Goal: Task Accomplishment & Management: Use online tool/utility

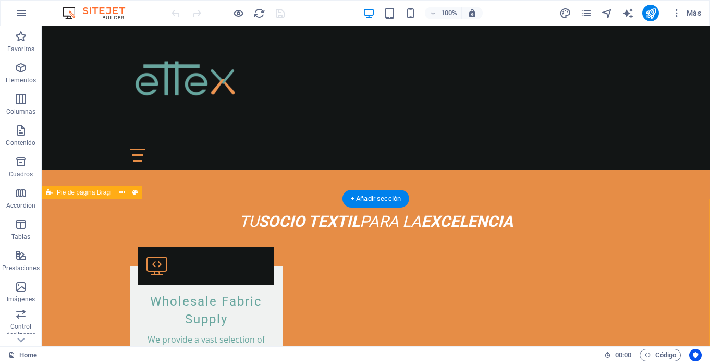
scroll to position [1085, 0]
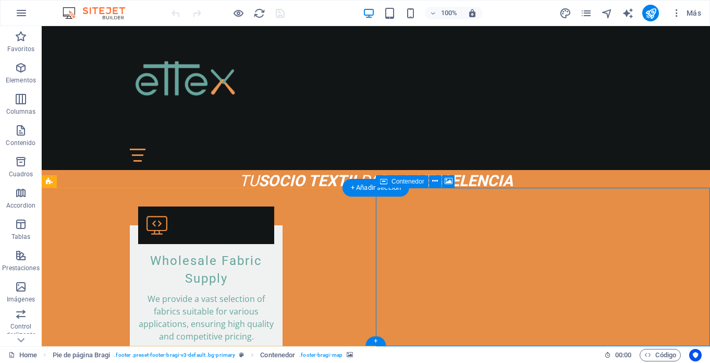
click at [437, 180] on icon at bounding box center [435, 181] width 6 height 11
select select "px"
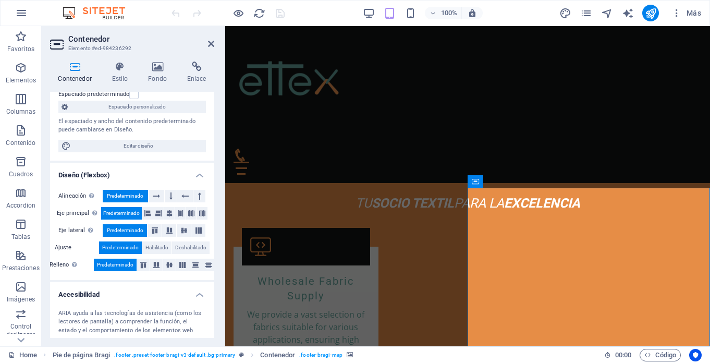
scroll to position [188, 0]
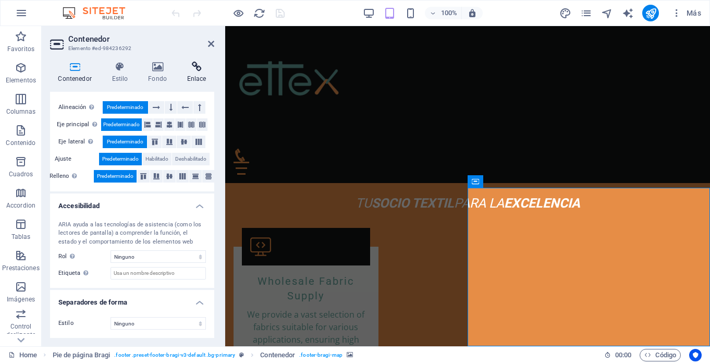
click at [193, 77] on h4 "Enlace" at bounding box center [196, 73] width 35 height 22
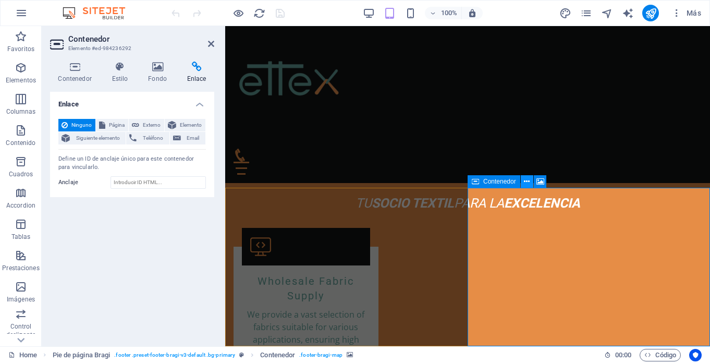
click at [529, 181] on icon at bounding box center [527, 181] width 6 height 11
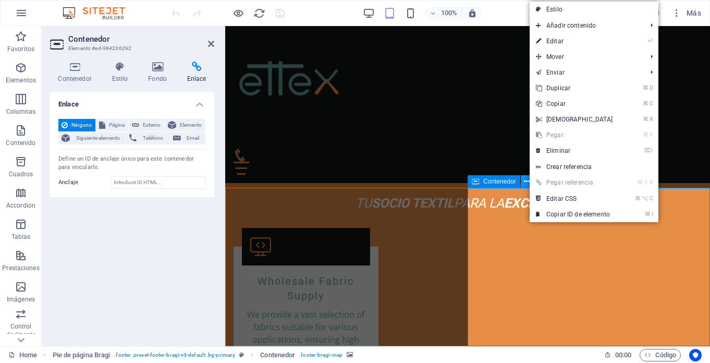
click at [529, 181] on icon at bounding box center [527, 181] width 6 height 11
click at [488, 182] on span "Contenedor" at bounding box center [499, 181] width 33 height 6
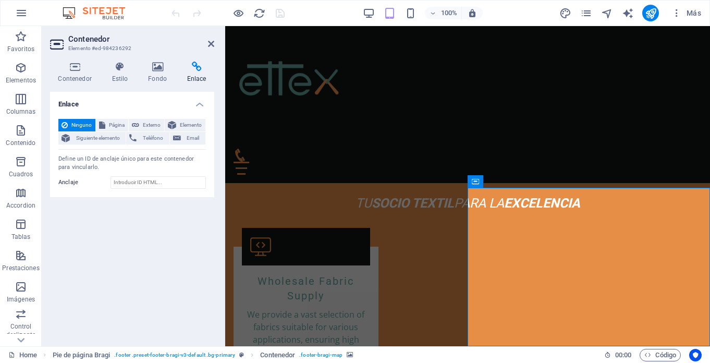
drag, startPoint x: 510, startPoint y: 297, endPoint x: 456, endPoint y: 286, distance: 55.3
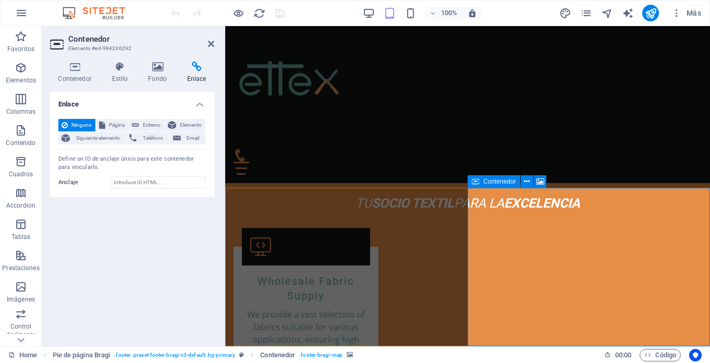
drag, startPoint x: 650, startPoint y: 302, endPoint x: 573, endPoint y: 261, distance: 87.0
click at [211, 44] on icon at bounding box center [211, 44] width 6 height 8
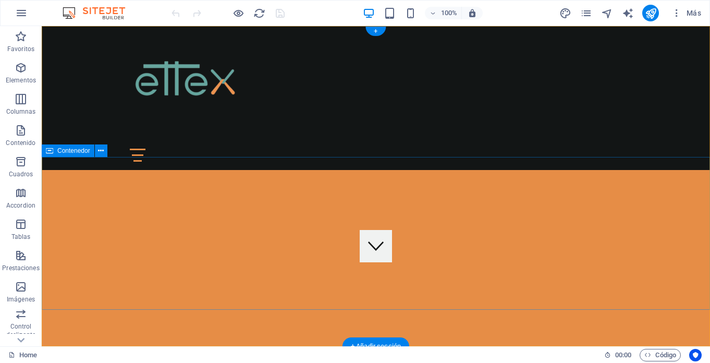
scroll to position [0, 0]
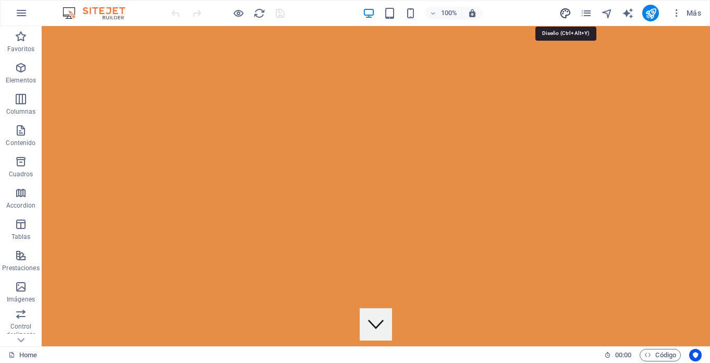
click at [560, 11] on icon "design" at bounding box center [565, 13] width 12 height 12
select select "px"
select select "200"
select select "px"
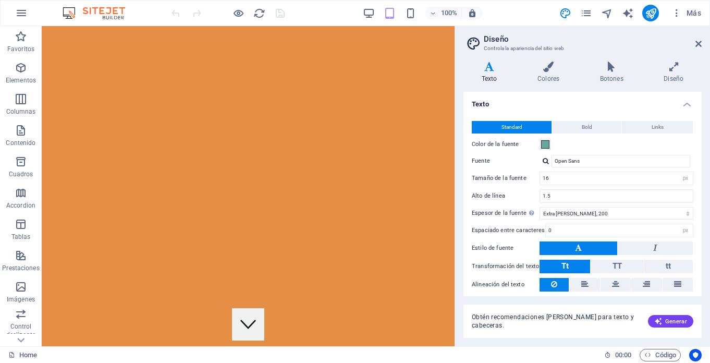
click at [693, 40] on h2 "Diseño" at bounding box center [593, 38] width 218 height 9
click at [697, 43] on icon at bounding box center [699, 44] width 6 height 8
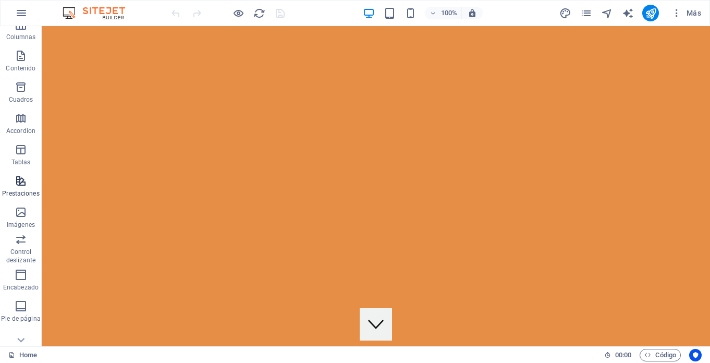
scroll to position [149, 0]
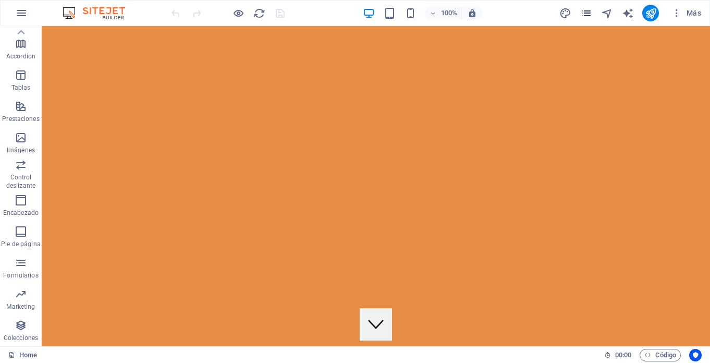
click at [586, 17] on icon "pages" at bounding box center [586, 13] width 12 height 12
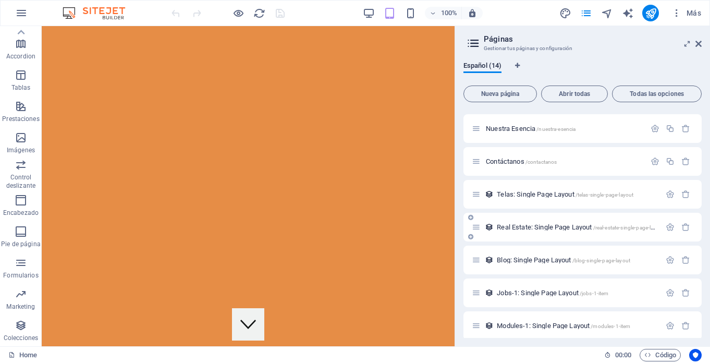
scroll to position [170, 0]
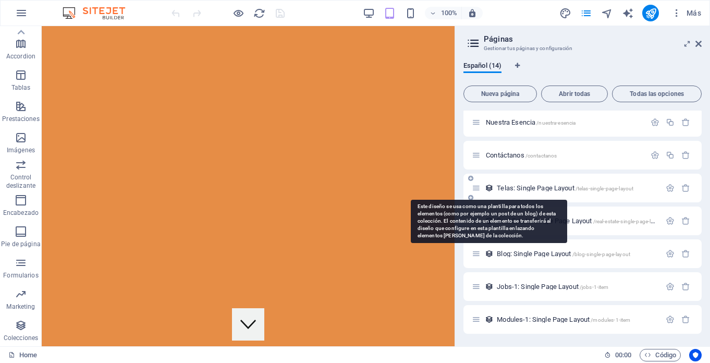
click at [491, 188] on icon at bounding box center [489, 188] width 9 height 9
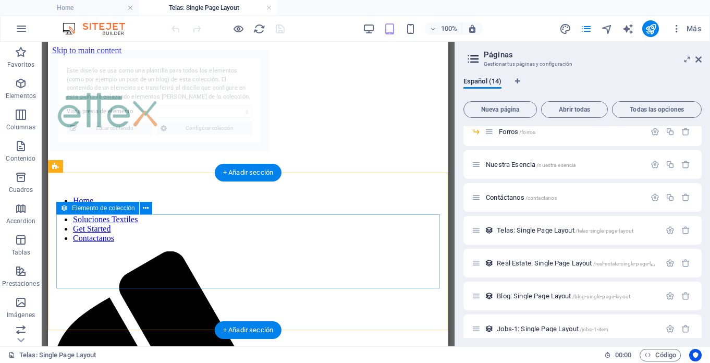
scroll to position [0, 0]
select select "68dca9d5acb8409f4005be93"
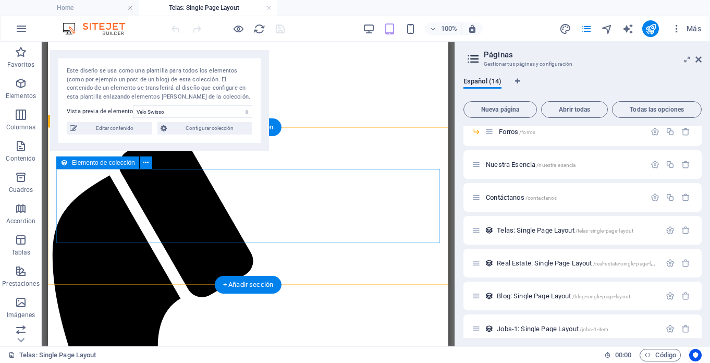
scroll to position [142, 0]
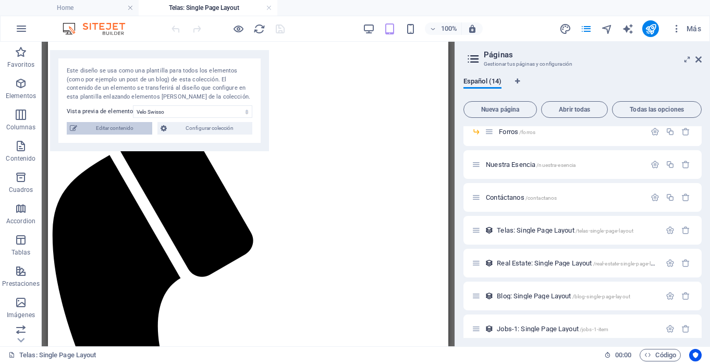
click at [130, 132] on span "Editar contenido" at bounding box center [114, 128] width 69 height 13
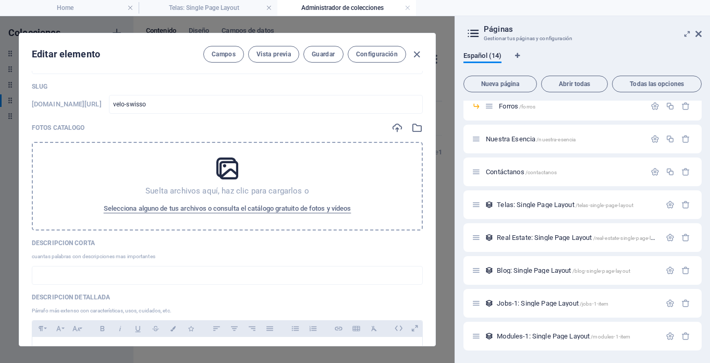
scroll to position [38, 0]
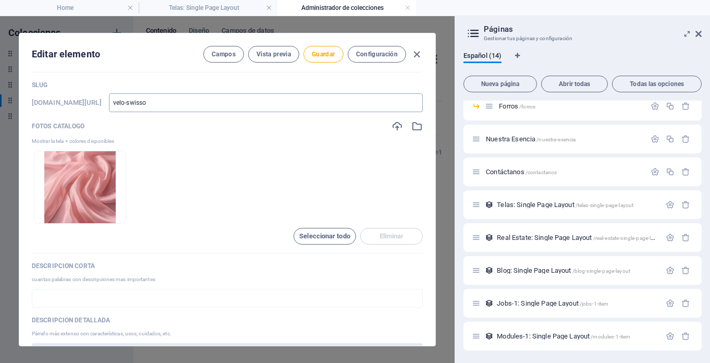
click at [213, 103] on input "velo-swisso" at bounding box center [266, 102] width 314 height 19
type input "velo-swizo"
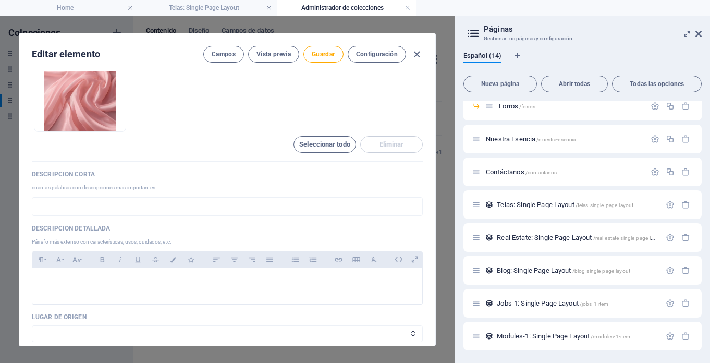
type input "velo-swizo"
click at [259, 93] on ul "Arrastra archivos aquí para cargarlos de inmediato" at bounding box center [227, 95] width 391 height 73
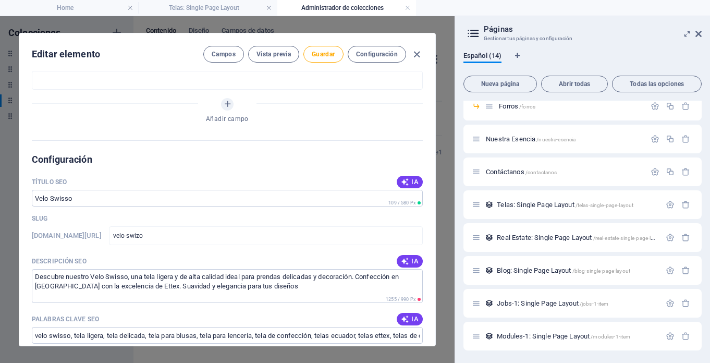
scroll to position [583, 0]
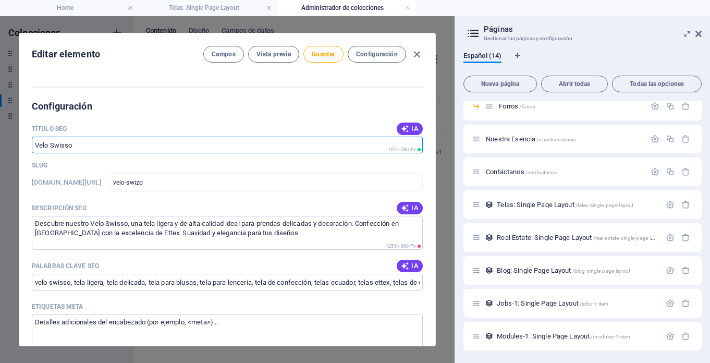
click at [67, 147] on input "Título SEO" at bounding box center [227, 145] width 391 height 17
drag, startPoint x: 69, startPoint y: 144, endPoint x: 62, endPoint y: 144, distance: 7.3
click at [62, 144] on input "Título SEO" at bounding box center [227, 145] width 391 height 17
drag, startPoint x: 61, startPoint y: 144, endPoint x: 68, endPoint y: 144, distance: 6.8
click at [68, 144] on input "Título SEO" at bounding box center [227, 145] width 391 height 17
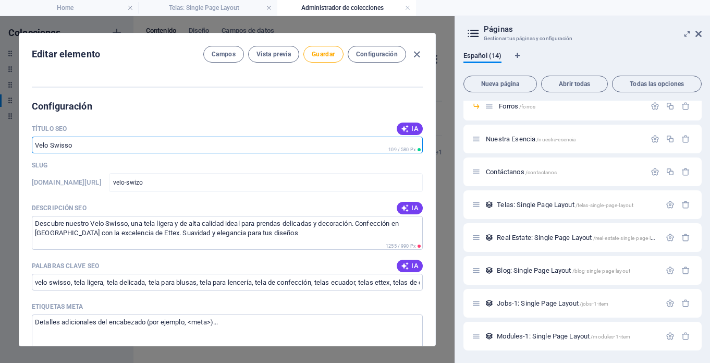
click at [68, 144] on input "Título SEO" at bounding box center [227, 145] width 391 height 17
click at [69, 144] on input "Título SEO" at bounding box center [227, 145] width 391 height 17
drag, startPoint x: 69, startPoint y: 144, endPoint x: 56, endPoint y: 144, distance: 12.5
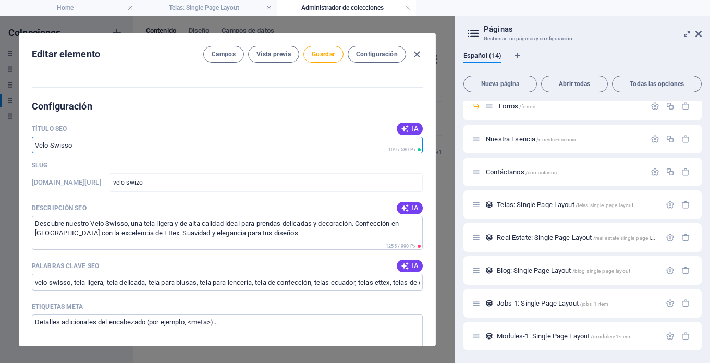
click at [56, 144] on input "Título SEO" at bounding box center [227, 145] width 391 height 17
drag, startPoint x: 62, startPoint y: 145, endPoint x: 67, endPoint y: 145, distance: 5.7
click at [67, 145] on input "Título SEO" at bounding box center [227, 145] width 391 height 17
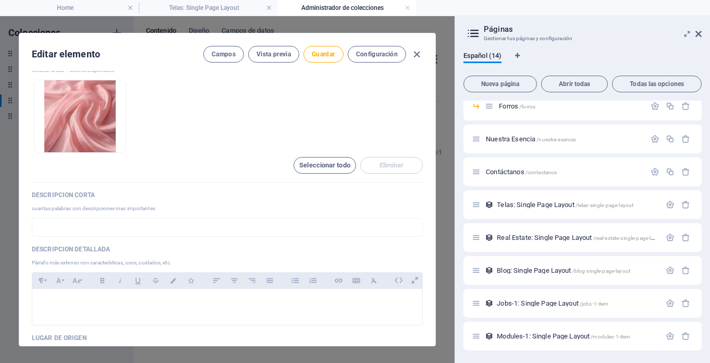
scroll to position [0, 0]
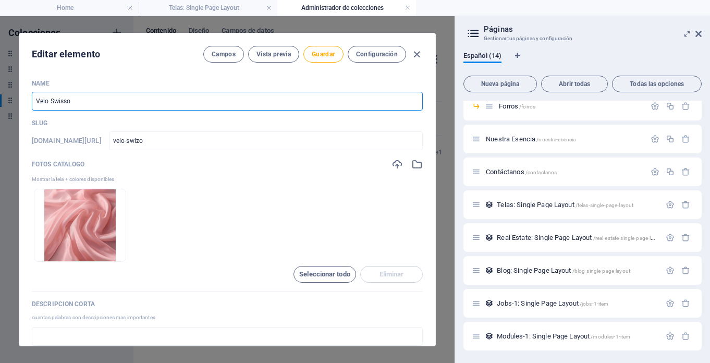
drag, startPoint x: 68, startPoint y: 101, endPoint x: 62, endPoint y: 101, distance: 6.3
click at [62, 101] on input "Velo Swisso" at bounding box center [227, 101] width 391 height 19
click at [86, 103] on input "[PERSON_NAME]" at bounding box center [227, 101] width 391 height 19
type input "[PERSON_NAME]"
click at [106, 120] on p "Slug" at bounding box center [227, 123] width 391 height 8
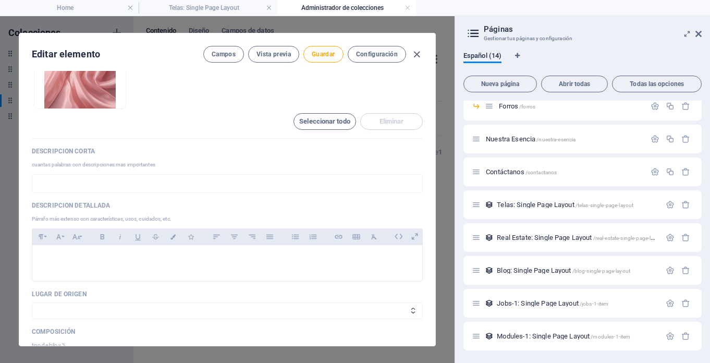
scroll to position [153, 0]
click at [186, 182] on input "text" at bounding box center [227, 183] width 391 height 19
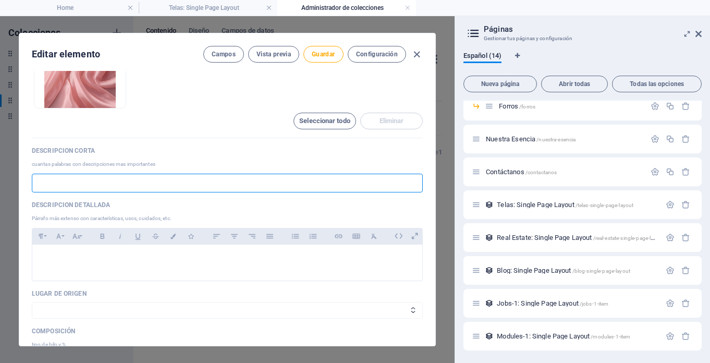
paste input "Descubre la delicadeza y fluidez del Velo Swisso, ideal para prendas ligeras y …"
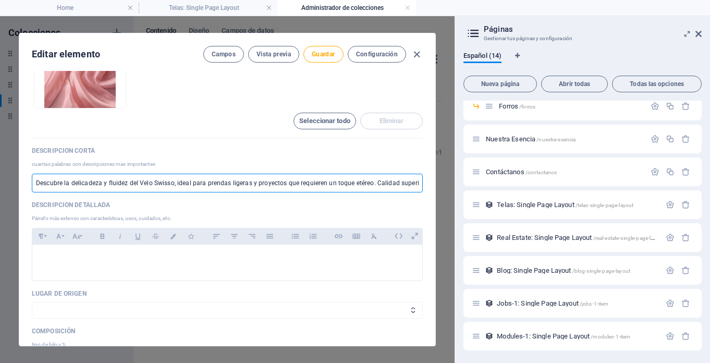
scroll to position [0, 30]
drag, startPoint x: 140, startPoint y: 184, endPoint x: 134, endPoint y: 184, distance: 6.3
click at [134, 184] on input "Descubre la delicadeza y fluidez del Velo Swisso, ideal para prendas ligeras y …" at bounding box center [227, 183] width 391 height 19
type input "Descubre la delicadeza y fluidez del Velo Swizo, ideal para prendas ligeras y p…"
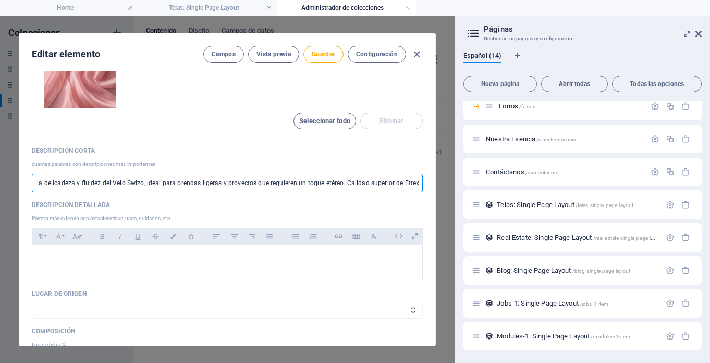
scroll to position [0, 0]
click at [144, 200] on div "Name Velo Swizo ​ Slug [DOMAIN_NAME][URL] velo-swizo ​ Fotos catalogo Mostrar l…" at bounding box center [227, 221] width 391 height 591
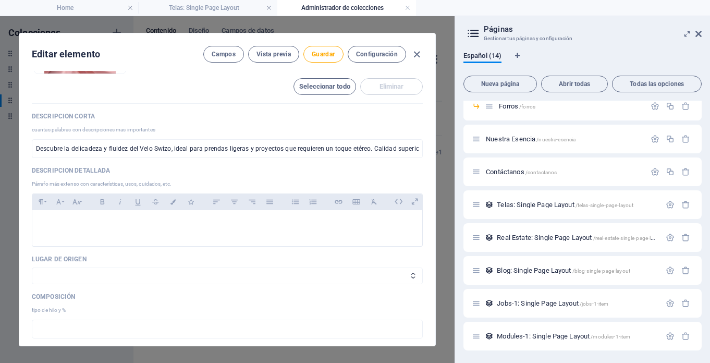
scroll to position [195, 0]
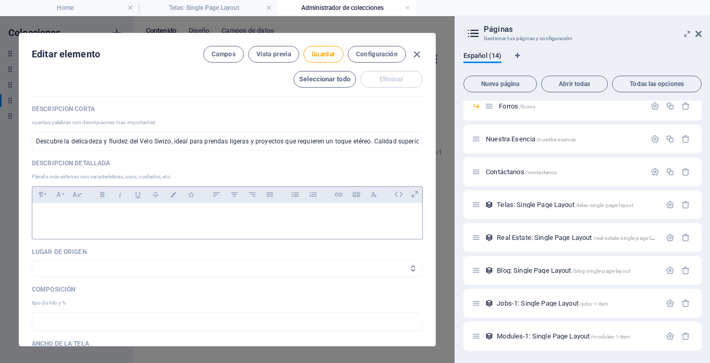
click at [133, 226] on div at bounding box center [227, 218] width 390 height 31
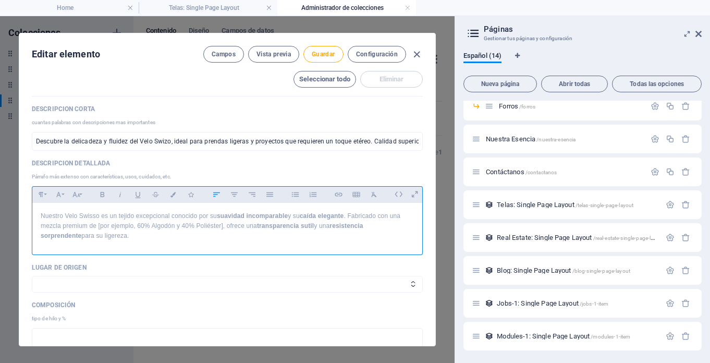
click at [96, 216] on p "Nuestro Velo Swisso es un tejido excepcional conocido por su suavidad incompara…" at bounding box center [227, 226] width 373 height 30
drag, startPoint x: 90, startPoint y: 226, endPoint x: 223, endPoint y: 226, distance: 133.0
click at [223, 226] on p "Nuestro Velo Swizo es un tejido excepcional conocido por su suavidad incomparab…" at bounding box center [227, 226] width 373 height 30
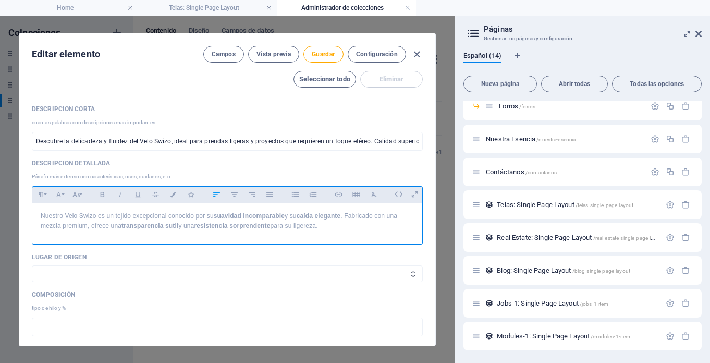
click at [331, 226] on p "Nuestro Velo Swizo es un tejido excepcional conocido por su suavidad incomparab…" at bounding box center [227, 221] width 373 height 20
click at [358, 255] on p "Lugar de origen" at bounding box center [227, 257] width 391 height 8
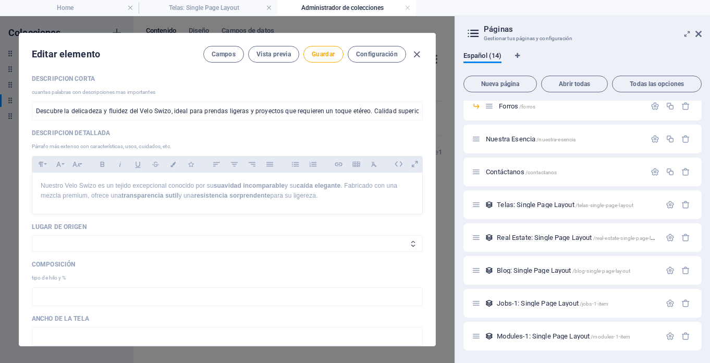
scroll to position [238, 0]
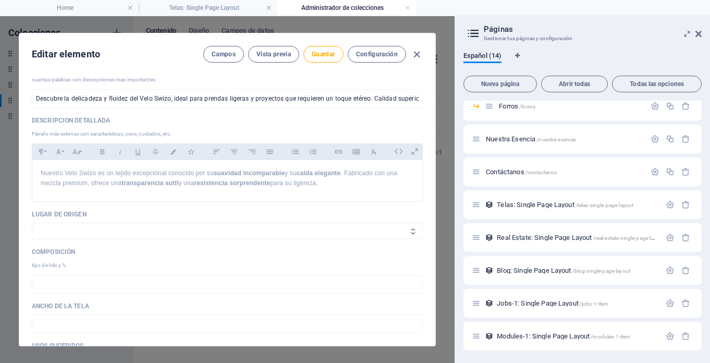
click at [328, 229] on select "Nacional Importada" at bounding box center [227, 231] width 391 height 17
select select "Nacional"
click at [32, 223] on select "Nacional Importada" at bounding box center [227, 231] width 391 height 17
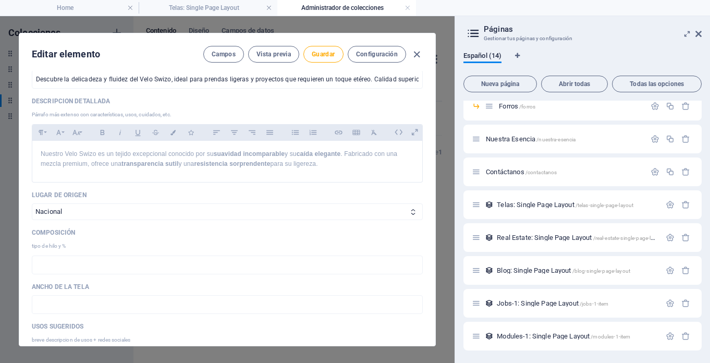
scroll to position [265, 0]
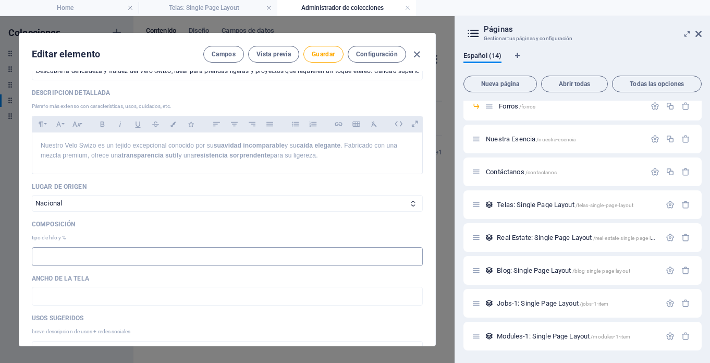
click at [302, 264] on input "text" at bounding box center [227, 256] width 391 height 19
paste input "60% Algodón, 40% Poliéster"
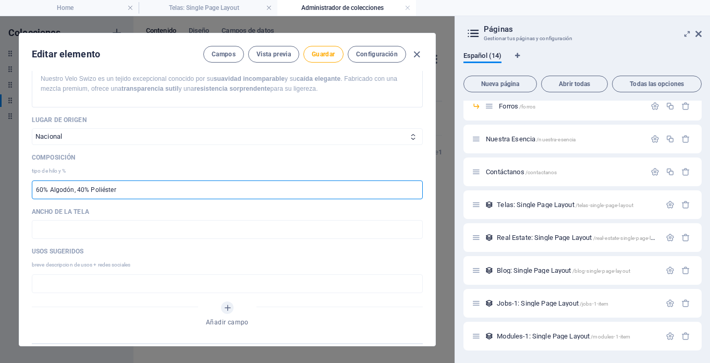
scroll to position [336, 0]
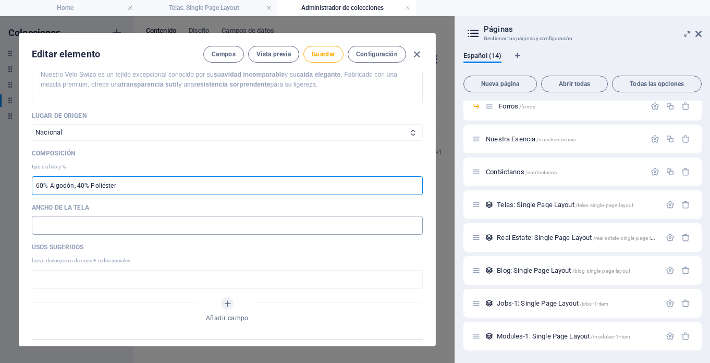
type input "60% Algodón, 40% Poliéster"
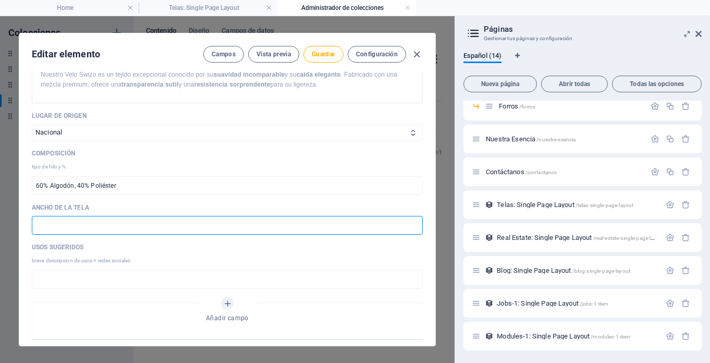
click at [162, 229] on input "text" at bounding box center [227, 225] width 391 height 19
type input "1.40"
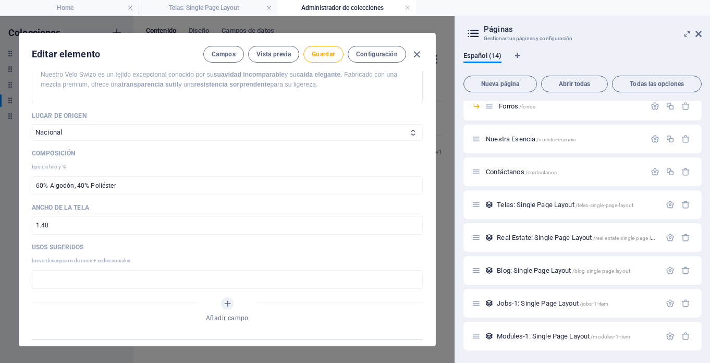
click at [157, 254] on div "Usos sugeridos breve descripcion de usos + redes sociales ​" at bounding box center [227, 266] width 391 height 46
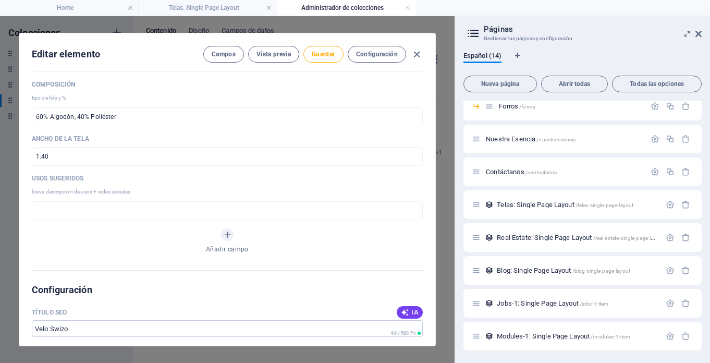
scroll to position [410, 0]
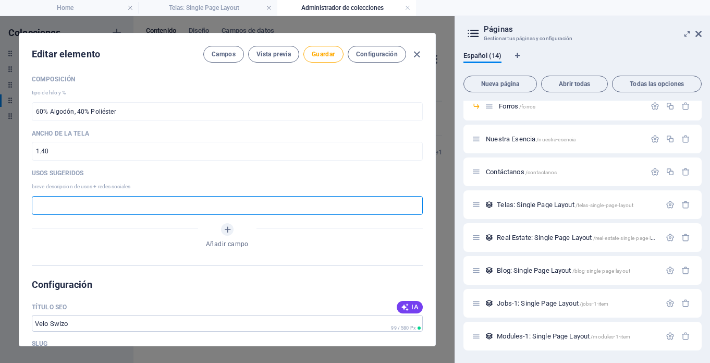
click at [156, 203] on input "text" at bounding box center [227, 205] width 391 height 19
paste input "Blusas, Lencería, Vestidos, Bufandas, Decoración"
type input "Blusas, Lencería, Vestidos, Bufandas, Decoración"
click at [296, 228] on div "Añadir campo" at bounding box center [227, 237] width 391 height 29
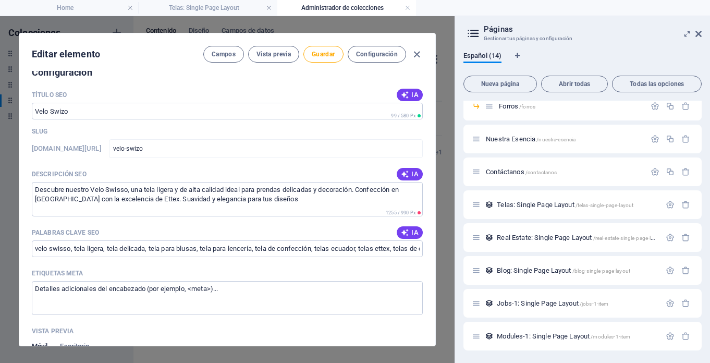
scroll to position [624, 0]
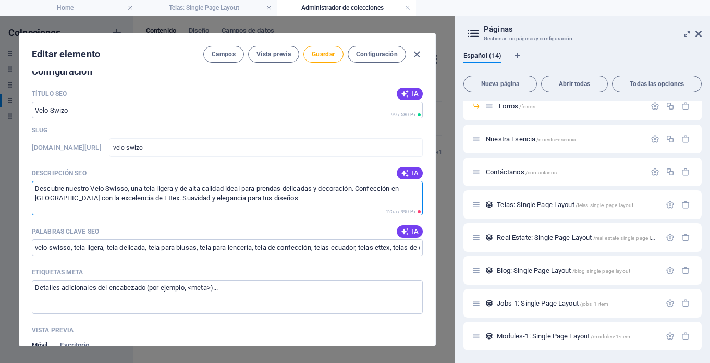
drag, startPoint x: 126, startPoint y: 189, endPoint x: 120, endPoint y: 188, distance: 6.3
click at [120, 188] on textarea "Descubre nuestro Velo Swisso, una tela ligera y de alta calidad ideal para pren…" at bounding box center [227, 198] width 391 height 34
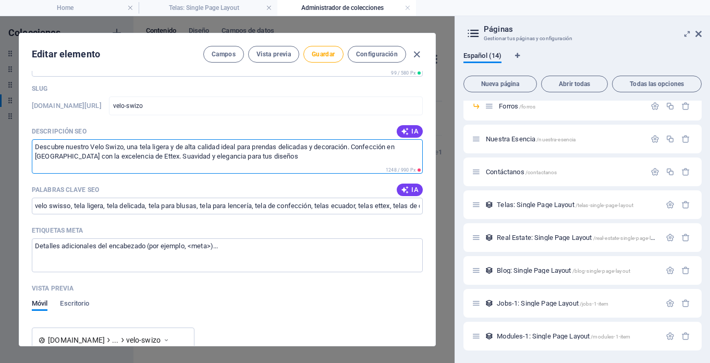
scroll to position [669, 0]
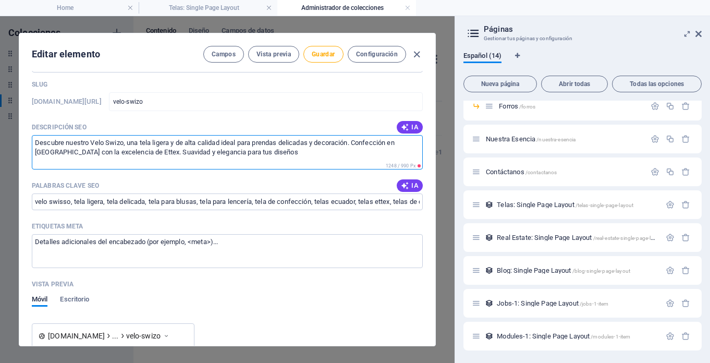
type textarea "Descubre nuestro Velo Swizo, una tela ligera y de alta calidad ideal para prend…"
click at [164, 175] on div "Título SEO IA ​ 99 / 580 Px Slug [DOMAIN_NAME][URL] velo-swizo ​ Descripción SE…" at bounding box center [227, 336] width 391 height 593
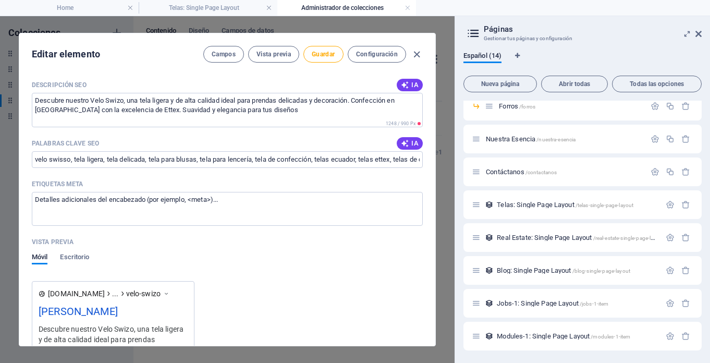
scroll to position [714, 0]
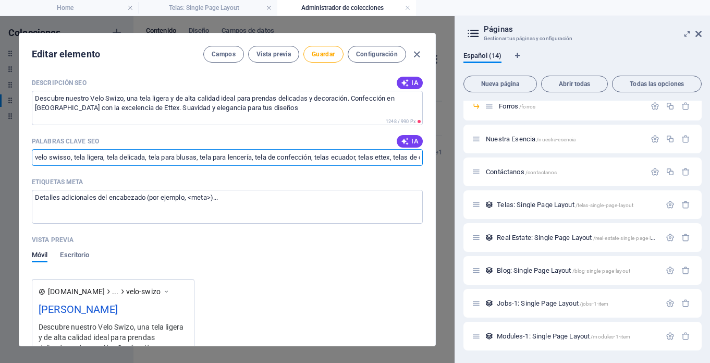
drag, startPoint x: 68, startPoint y: 157, endPoint x: 62, endPoint y: 157, distance: 6.3
click at [62, 157] on input "velo swisso, tela ligera, tela delicada, tela para blusas, tela para lencería, …" at bounding box center [227, 157] width 391 height 17
click at [87, 169] on div "Título SEO IA ​ 99 / 580 Px Slug [DOMAIN_NAME][URL] velo-swizo ​ Descripción SE…" at bounding box center [227, 292] width 391 height 593
drag, startPoint x: 68, startPoint y: 158, endPoint x: 60, endPoint y: 157, distance: 7.9
click at [60, 157] on input "velo swiszo, tela ligera, tela delicada, tela para blusas, tela para lencería, …" at bounding box center [227, 157] width 391 height 17
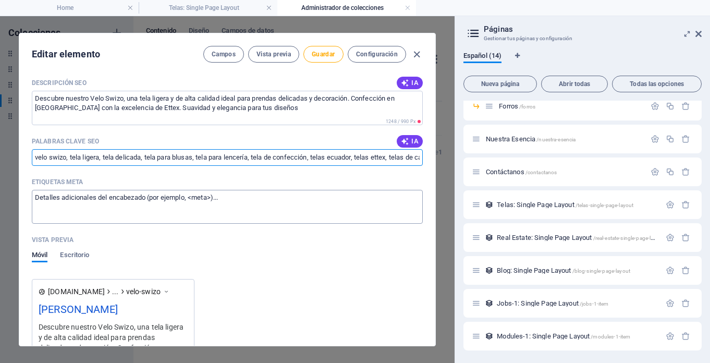
type input "velo swizo, tela ligera, tela delicada, tela para blusas, tela para lencería, t…"
click at [119, 206] on textarea "Etiquetas meta ​" at bounding box center [227, 207] width 391 height 34
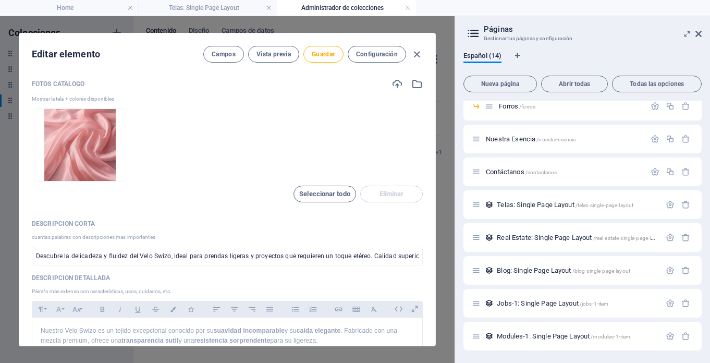
scroll to position [0, 0]
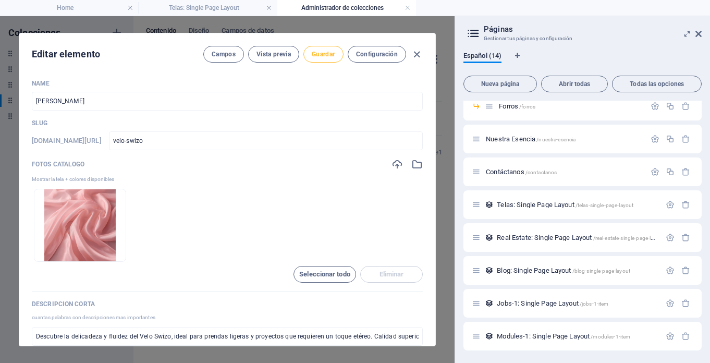
click at [326, 57] on span "Guardar" at bounding box center [323, 54] width 23 height 8
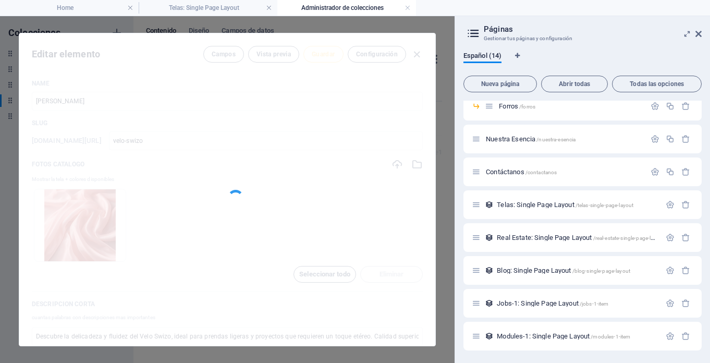
type input "velo-swizo"
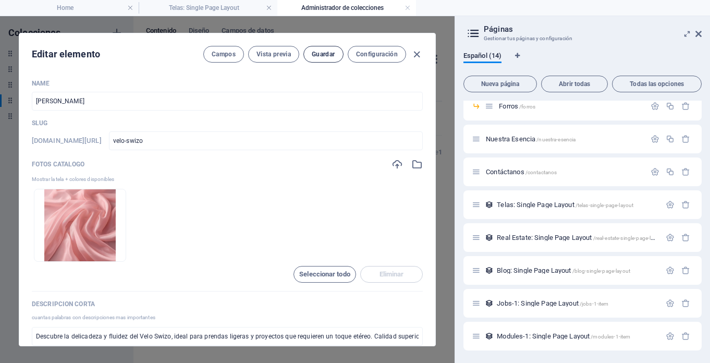
click at [321, 58] on span "Guardar" at bounding box center [323, 54] width 23 height 8
click at [264, 54] on span "Vista previa" at bounding box center [274, 54] width 34 height 8
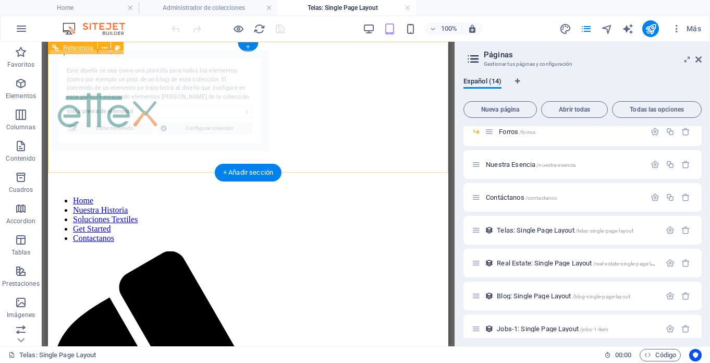
select select "68dca9d5acb8409f4005be93"
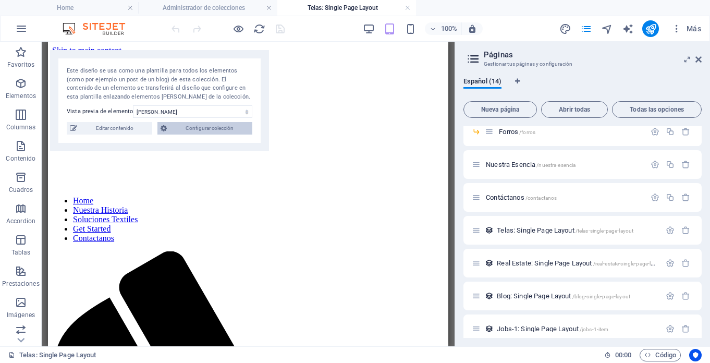
click at [200, 127] on span "Configurar colección" at bounding box center [209, 128] width 79 height 13
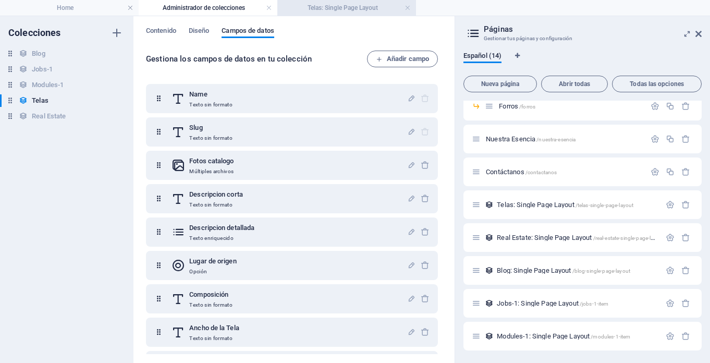
click at [337, 7] on h4 "Telas: Single Page Layout" at bounding box center [346, 7] width 139 height 11
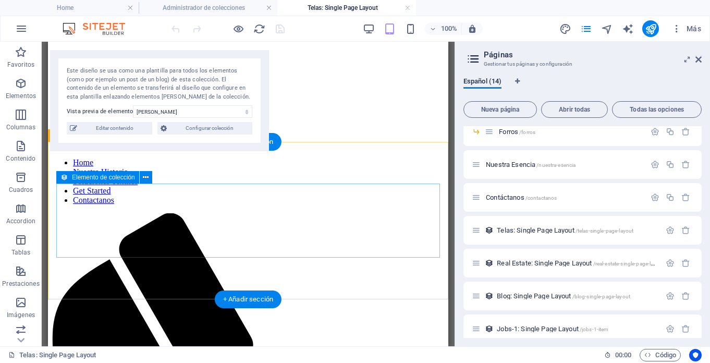
scroll to position [40, 0]
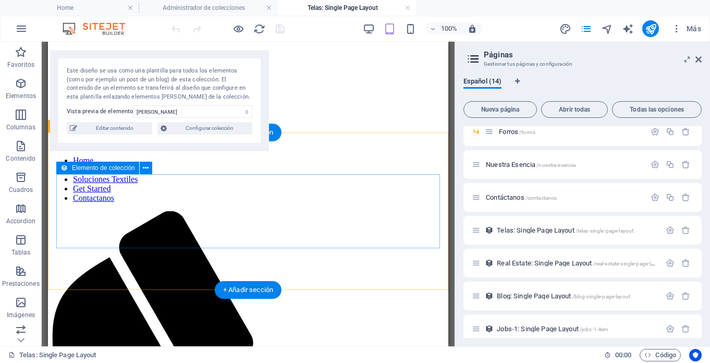
click at [114, 168] on span "Elemento de colección" at bounding box center [103, 168] width 63 height 6
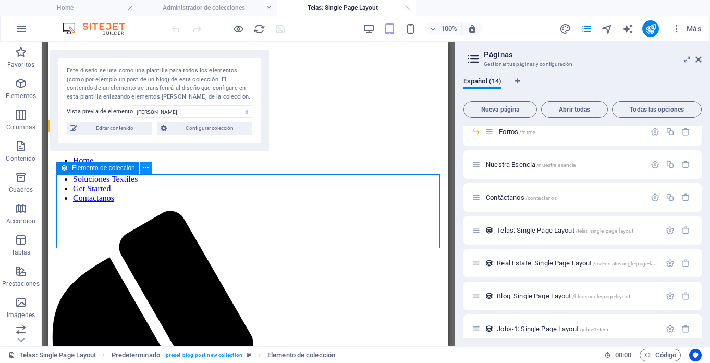
click at [141, 169] on button at bounding box center [146, 168] width 13 height 13
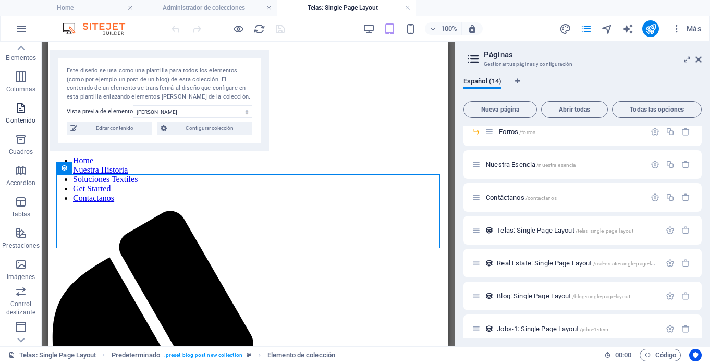
click at [17, 110] on icon "button" at bounding box center [21, 108] width 13 height 13
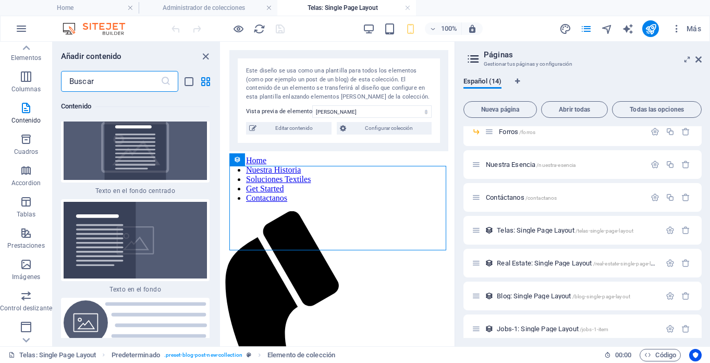
scroll to position [3885, 0]
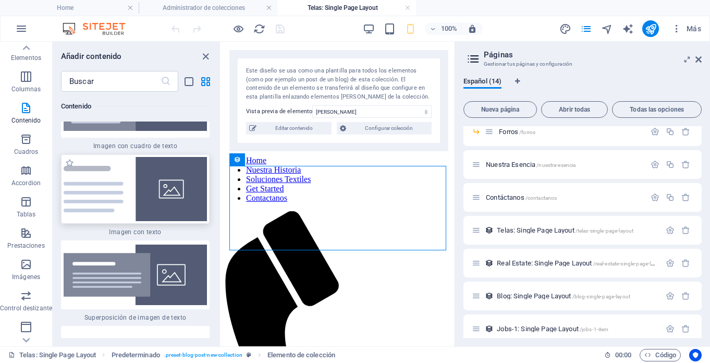
drag, startPoint x: 140, startPoint y: 182, endPoint x: 65, endPoint y: 195, distance: 76.7
click at [140, 182] on img at bounding box center [135, 189] width 143 height 64
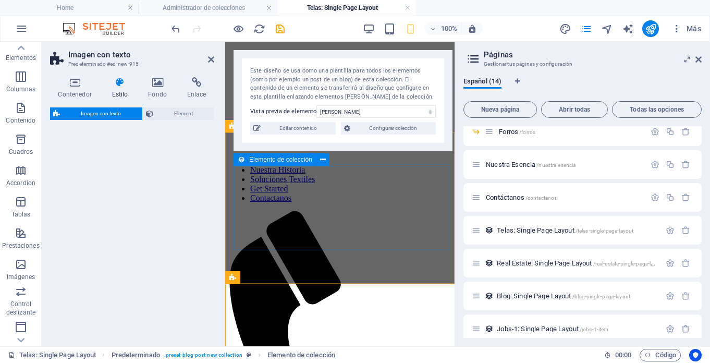
select select "rem"
select select "px"
select select "preset-text-with-image-v4-default"
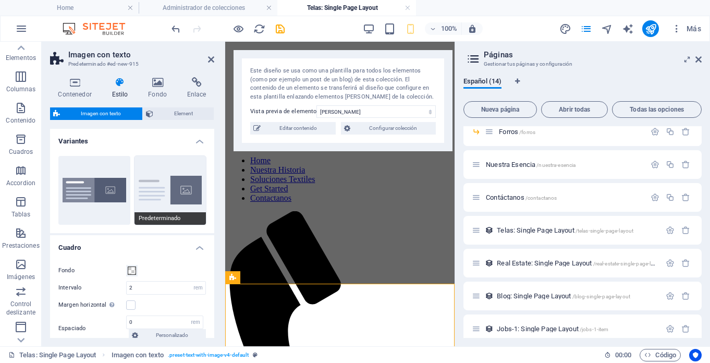
click at [161, 191] on button "Predeterminado" at bounding box center [171, 190] width 72 height 69
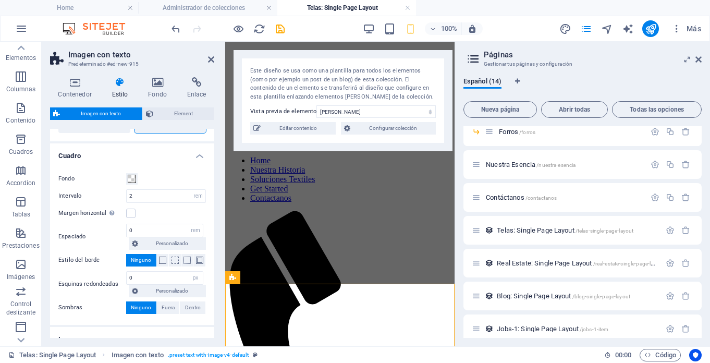
scroll to position [85, 0]
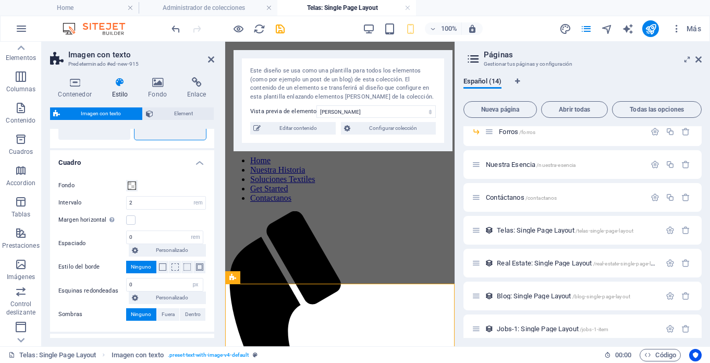
click at [703, 57] on aside "Páginas Gestionar tus páginas y configuración Español (14) Nueva página Abrir t…" at bounding box center [582, 194] width 255 height 304
click at [700, 58] on icon at bounding box center [699, 59] width 6 height 8
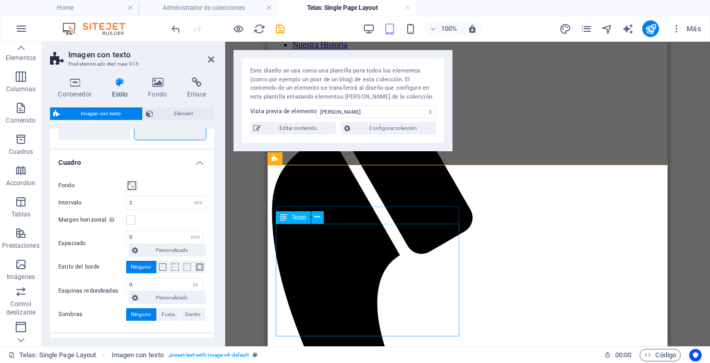
scroll to position [167, 0]
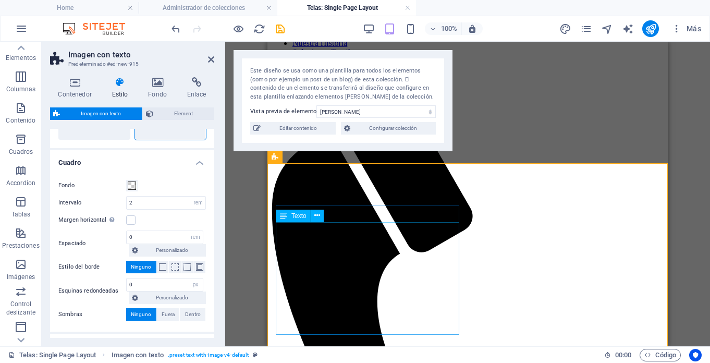
click at [330, 212] on div "Texto" at bounding box center [303, 216] width 55 height 13
click at [315, 214] on icon at bounding box center [317, 215] width 6 height 11
